Goal: Transaction & Acquisition: Purchase product/service

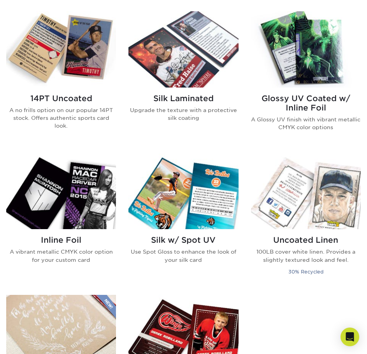
scroll to position [550, 0]
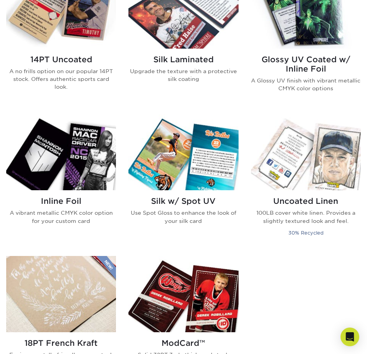
click at [56, 203] on h2 "Inline Foil" at bounding box center [61, 201] width 110 height 9
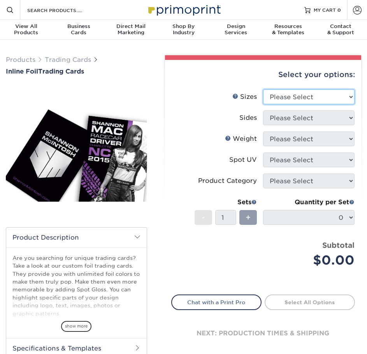
click at [278, 100] on select "Please Select 2.5" x 3.5"" at bounding box center [308, 97] width 91 height 15
select select "2.50x3.50"
click at [263, 90] on select "Please Select 2.5" x 3.5"" at bounding box center [308, 97] width 91 height 15
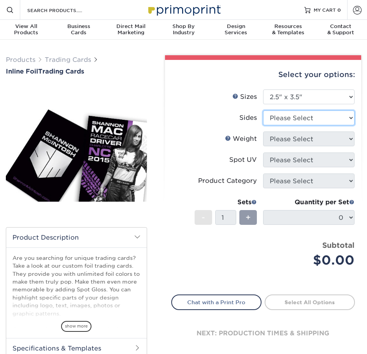
click at [286, 119] on select "Please Select Print Both Sides - Foil Back Only Print Both Sides - Foil Both Si…" at bounding box center [308, 118] width 91 height 15
select select "e9e9dfb3-fba1-4d60-972c-fd9ca5904d33"
click at [263, 111] on select "Please Select Print Both Sides - Foil Back Only Print Both Sides - Foil Both Si…" at bounding box center [308, 118] width 91 height 15
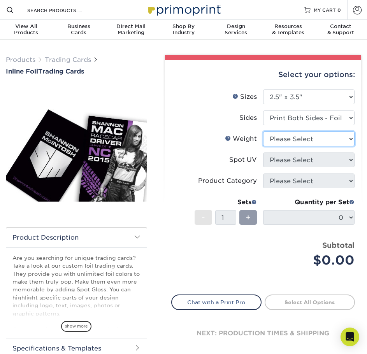
click at [287, 140] on select "Please Select 16PT" at bounding box center [308, 139] width 91 height 15
select select "16PT"
click at [263, 132] on select "Please Select 16PT" at bounding box center [308, 139] width 91 height 15
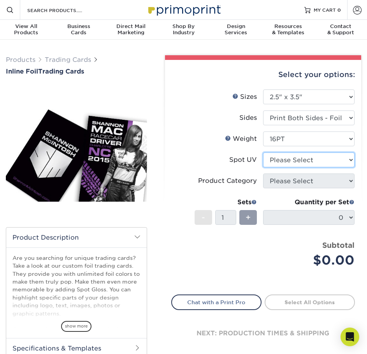
click at [289, 158] on select "Please Select No Spot UV Front and Back (Both Sides) Front Only Back Only" at bounding box center [308, 160] width 91 height 15
select select "3"
click at [263, 153] on select "Please Select No Spot UV Front and Back (Both Sides) Front Only Back Only" at bounding box center [308, 160] width 91 height 15
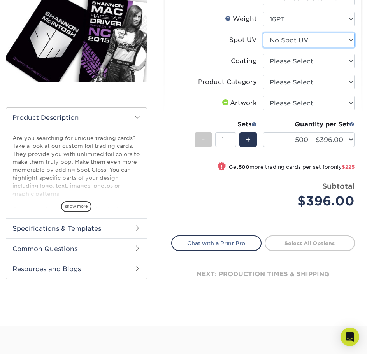
scroll to position [39, 0]
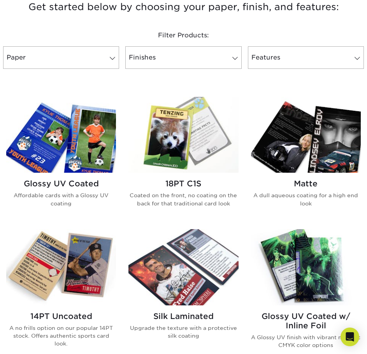
scroll to position [311, 0]
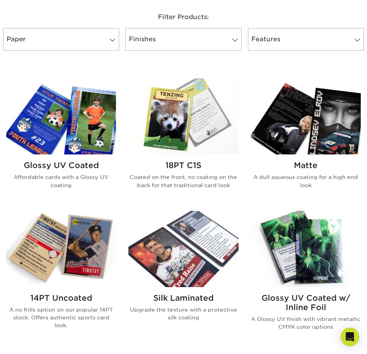
click at [189, 167] on h2 "18PT C1S" at bounding box center [183, 165] width 110 height 9
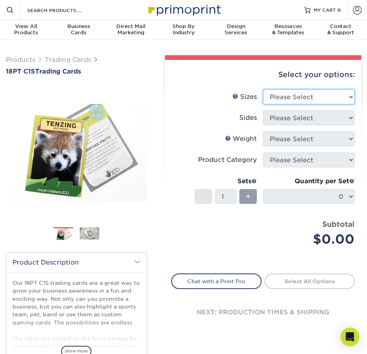
click at [319, 98] on select "Please Select 2.5" x 3.5"" at bounding box center [308, 97] width 91 height 15
select select "2.50x3.50"
click at [263, 90] on select "Please Select 2.5" x 3.5"" at bounding box center [308, 97] width 91 height 15
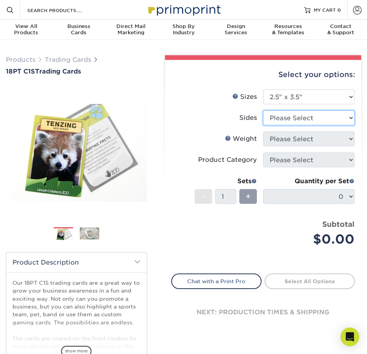
click at [302, 119] on select "Please Select Print Both Sides Print Front Only" at bounding box center [308, 118] width 91 height 15
select select "13abbda7-1d64-4f25-8bb2-c179b224825d"
click at [263, 111] on select "Please Select Print Both Sides Print Front Only" at bounding box center [308, 118] width 91 height 15
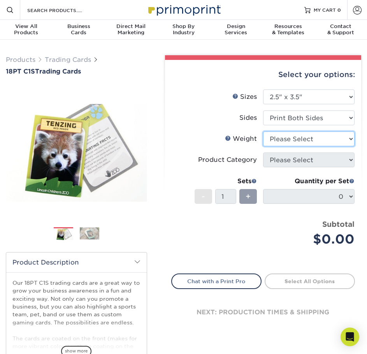
click at [309, 140] on select "Please Select 18PT C1S" at bounding box center [308, 139] width 91 height 15
select select "18PTC1S"
click at [263, 132] on select "Please Select 18PT C1S" at bounding box center [308, 139] width 91 height 15
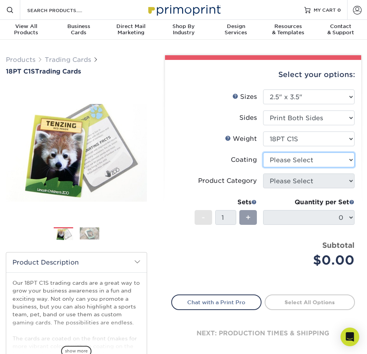
click at [299, 160] on select at bounding box center [308, 160] width 91 height 15
select select "3e7618de-abca-4bda-9f97-8b9129e913d8"
click at [263, 153] on select at bounding box center [308, 160] width 91 height 15
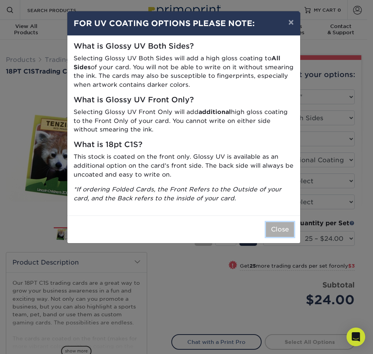
click at [275, 231] on button "Close" at bounding box center [280, 229] width 28 height 15
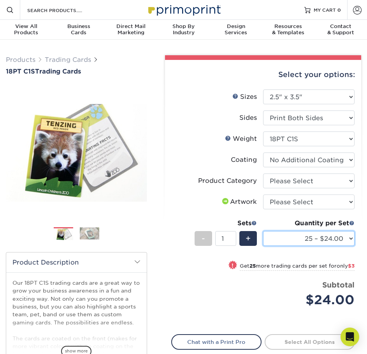
click at [297, 241] on select "25 – $24.00 50 – $27.00 75 – $35.00 100 – $39.00 250 – $45.00 500 – $55.00 1000…" at bounding box center [308, 238] width 91 height 15
select select "500 – $55.00"
click at [263, 231] on select "25 – $24.00 50 – $27.00 75 – $35.00 100 – $39.00 250 – $45.00 500 – $55.00 1000…" at bounding box center [308, 238] width 91 height 15
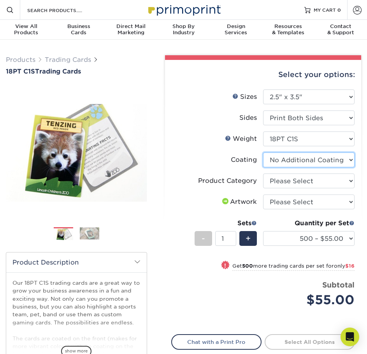
click at [286, 162] on select at bounding box center [308, 160] width 91 height 15
click at [291, 161] on select at bounding box center [308, 160] width 91 height 15
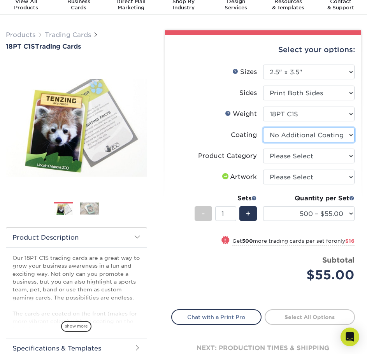
scroll to position [39, 0]
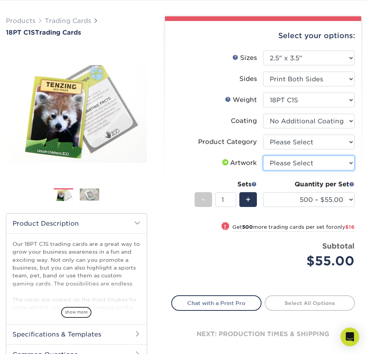
click at [308, 166] on select "Please Select I will upload files I need a design - $100" at bounding box center [308, 163] width 91 height 15
select select "upload"
click at [263, 156] on select "Please Select I will upload files I need a design - $100" at bounding box center [308, 163] width 91 height 15
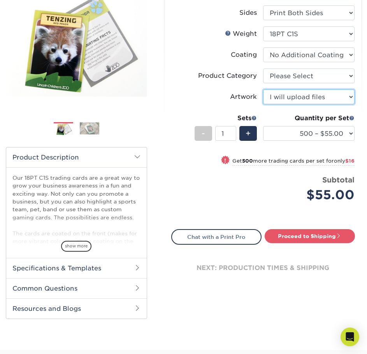
scroll to position [117, 0]
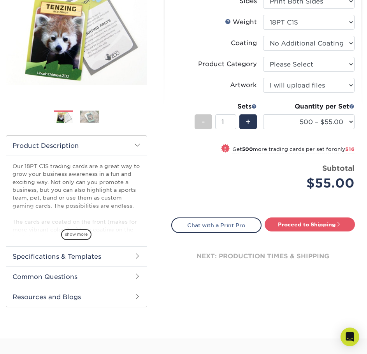
click at [122, 259] on h2 "Specifications & Templates" at bounding box center [76, 256] width 140 height 20
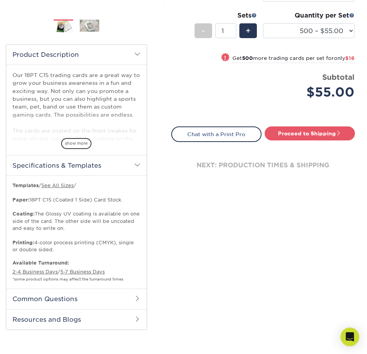
scroll to position [156, 0]
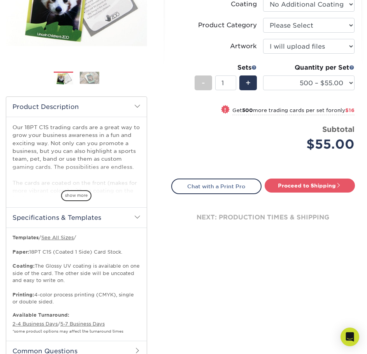
click at [119, 224] on h2 "Specifications & Templates" at bounding box center [76, 217] width 140 height 20
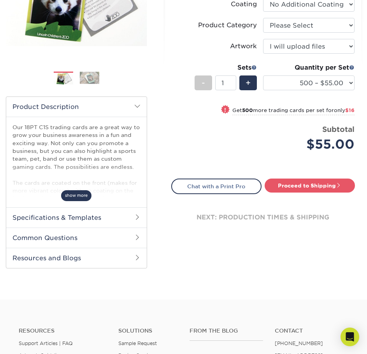
click at [85, 198] on span "show more" at bounding box center [76, 195] width 30 height 11
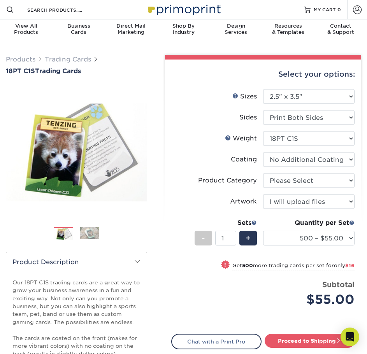
scroll to position [0, 0]
